Goal: Use online tool/utility

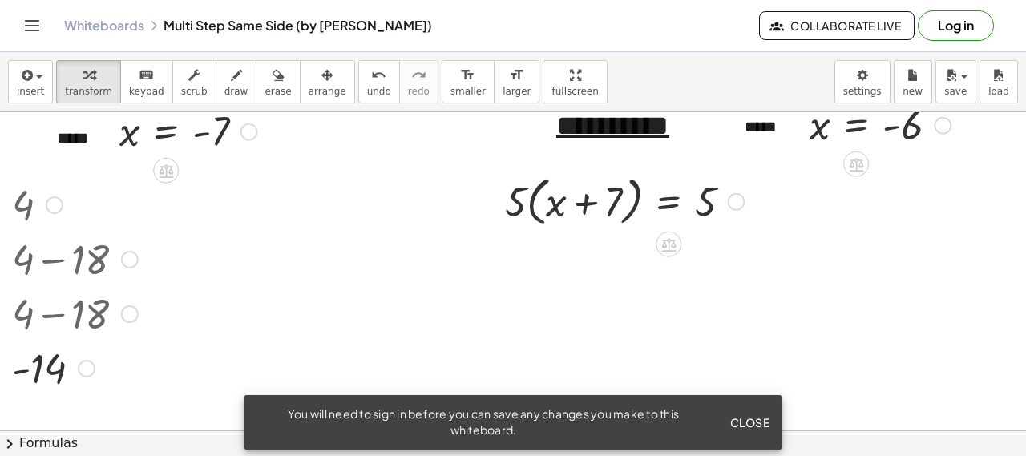
scroll to position [103, 269]
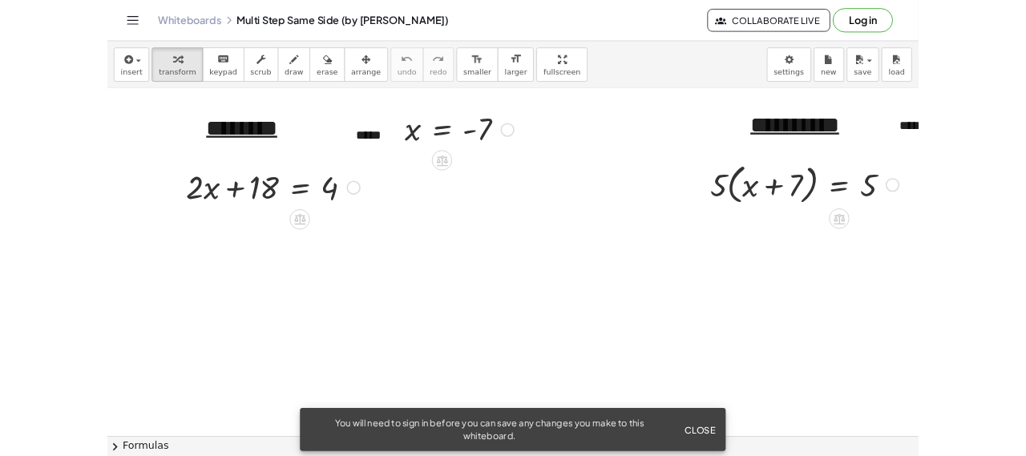
scroll to position [72, 0]
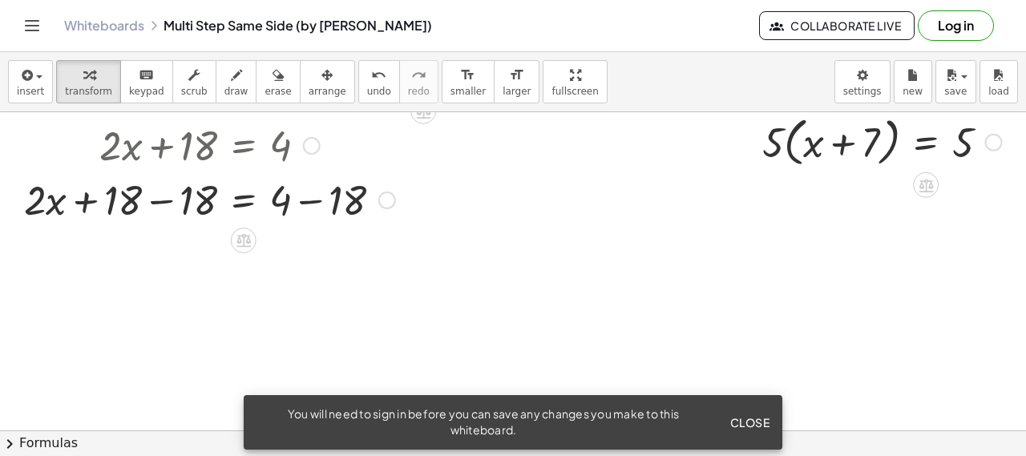
scroll to position [165, 0]
